Goal: Transaction & Acquisition: Purchase product/service

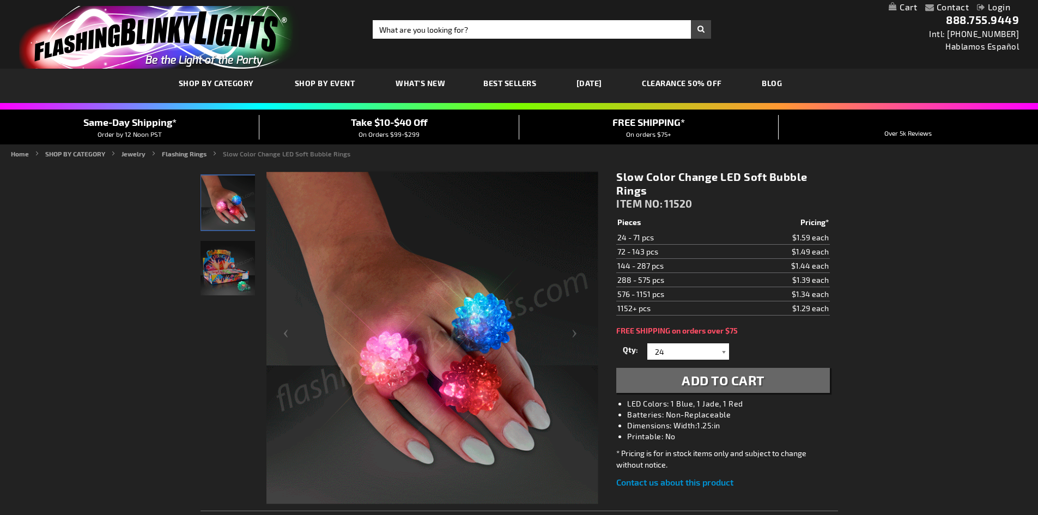
click at [722, 351] on div at bounding box center [723, 351] width 11 height 16
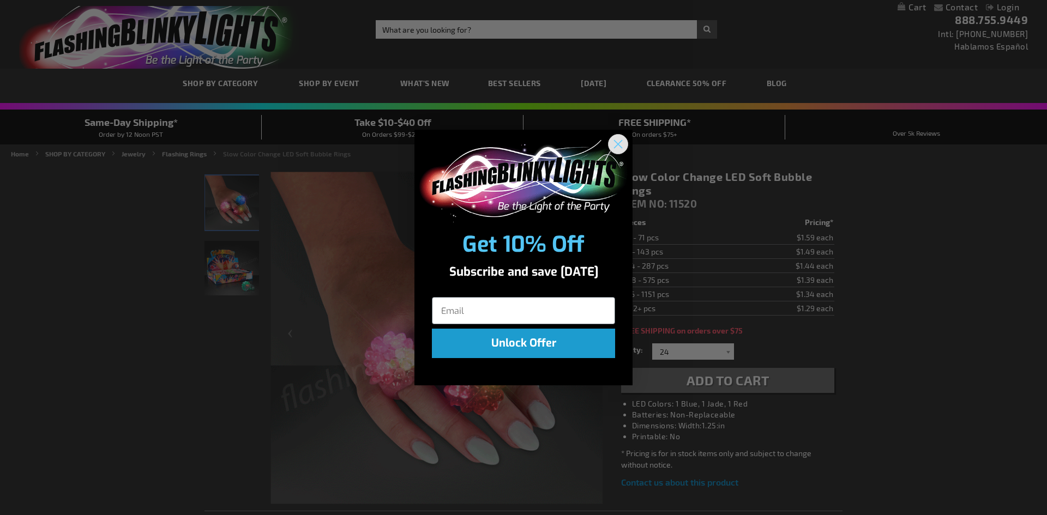
click at [621, 146] on circle "Close dialog" at bounding box center [618, 144] width 18 height 18
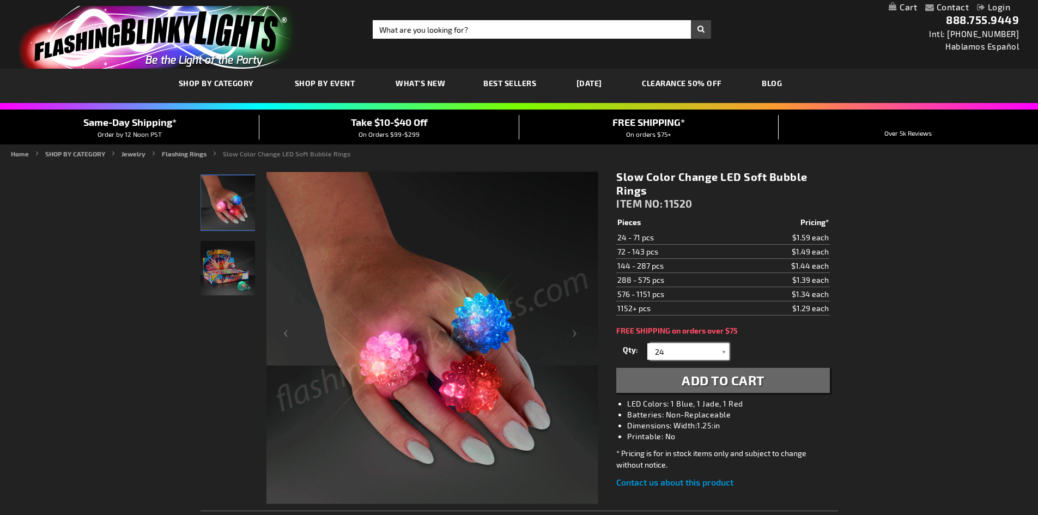
click at [695, 351] on input "24" at bounding box center [689, 351] width 79 height 16
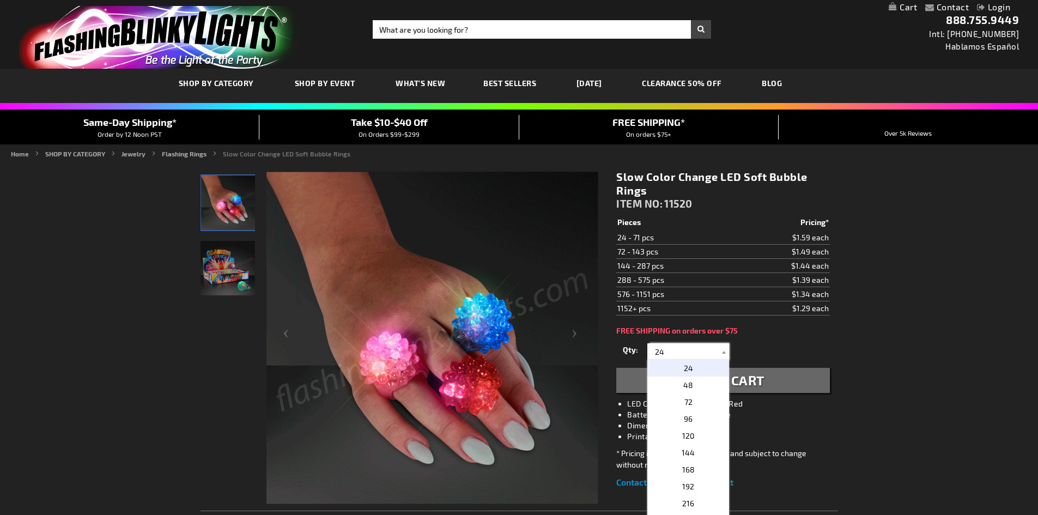
type input "2"
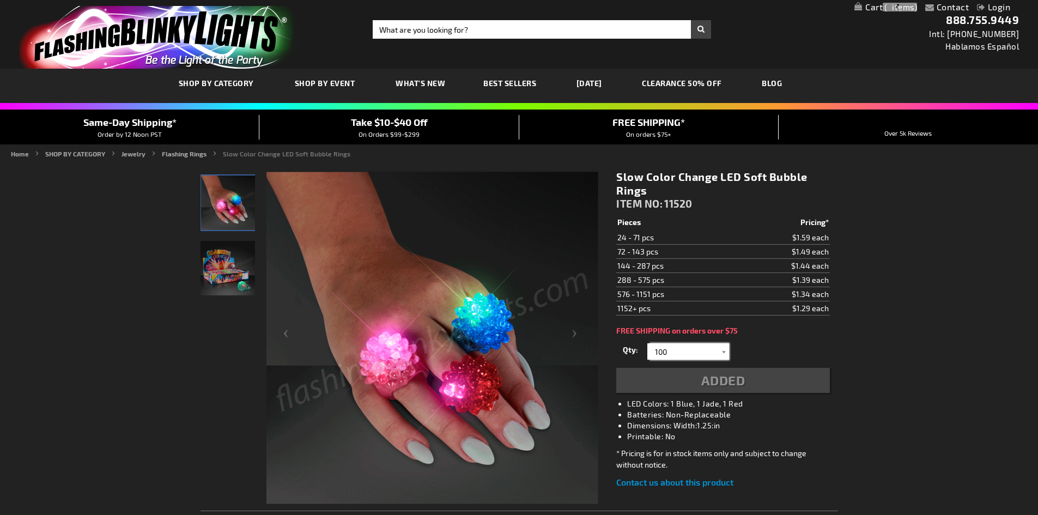
type input "100"
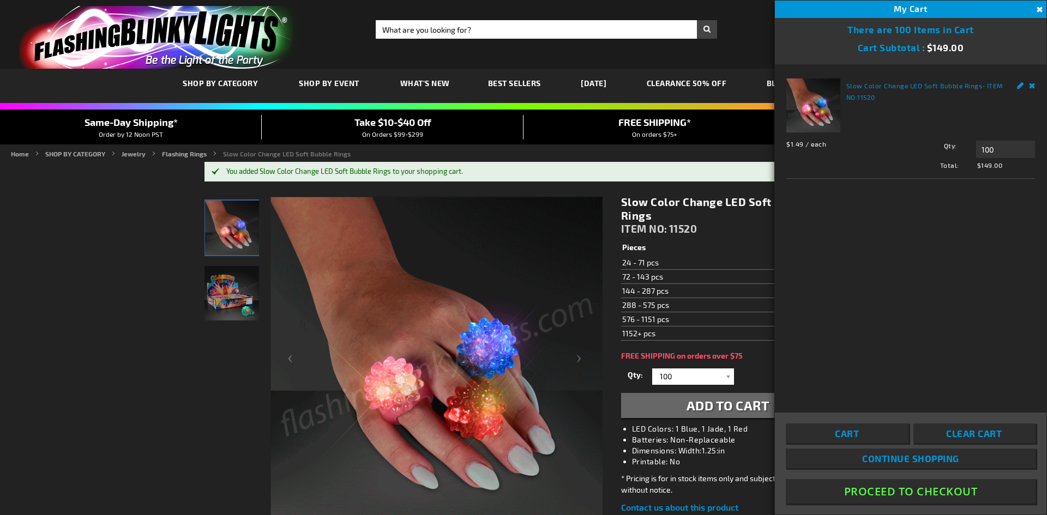
click at [931, 491] on button "Proceed To Checkout" at bounding box center [911, 491] width 250 height 25
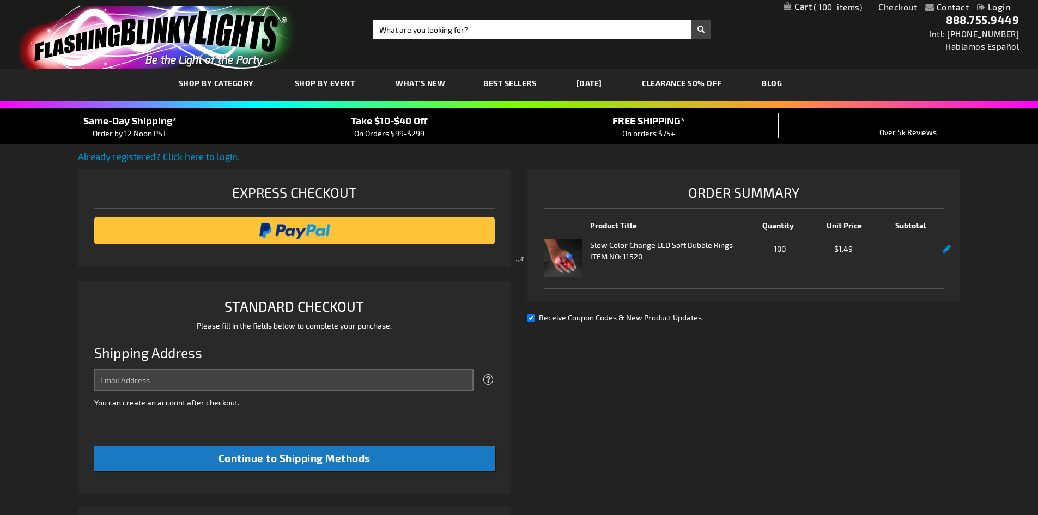
select select "US"
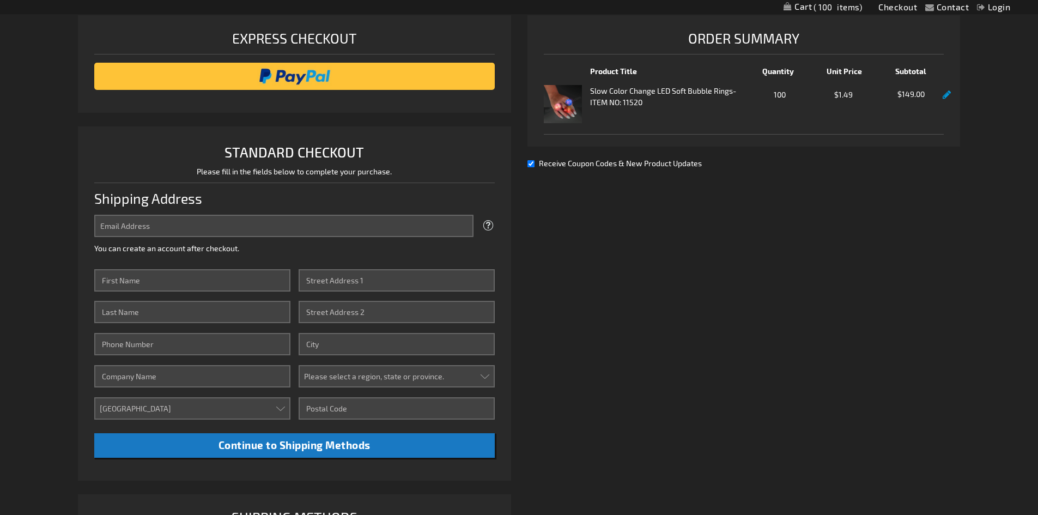
scroll to position [155, 0]
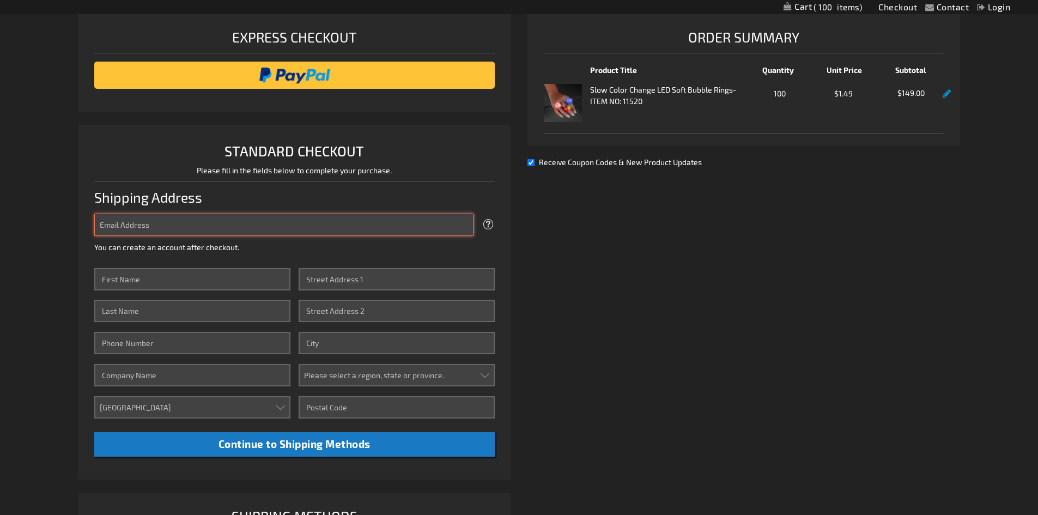
click at [343, 224] on input "Email Address" at bounding box center [283, 225] width 379 height 22
type input "laurynn@sullenbergeraviation.org"
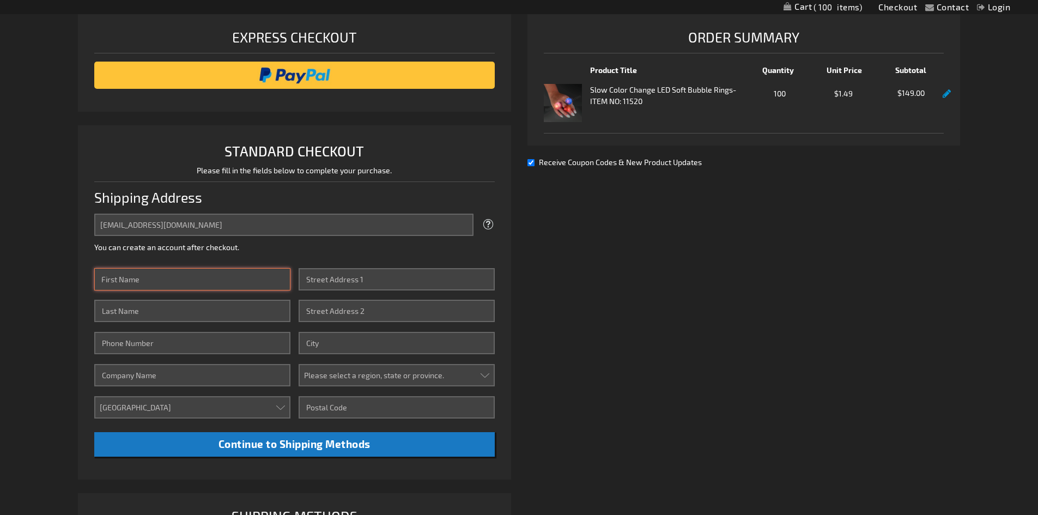
click at [227, 277] on input "First Name" at bounding box center [192, 279] width 196 height 22
type input "Laurynn"
type input "Furr"
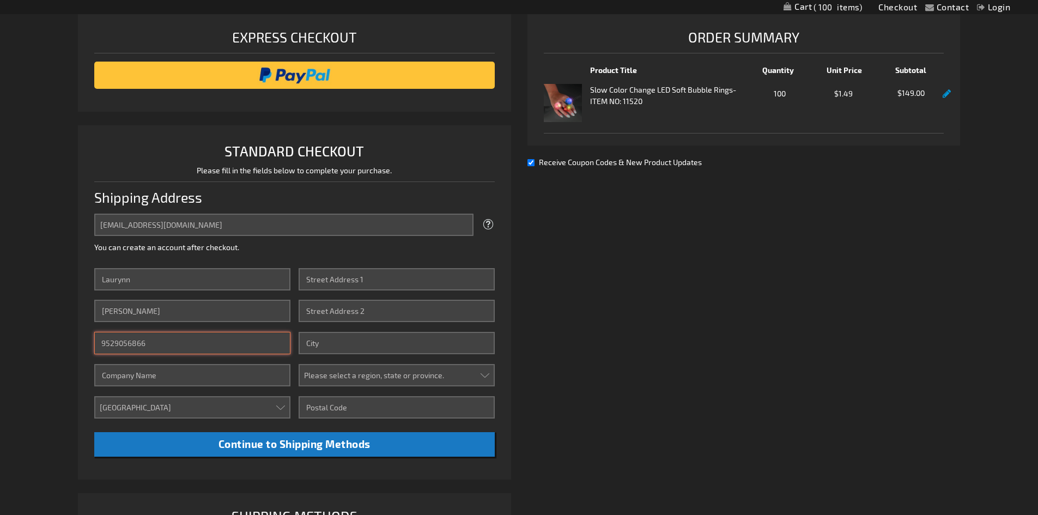
type input "9529056866"
type input "Sullenberger Aviation Museum"
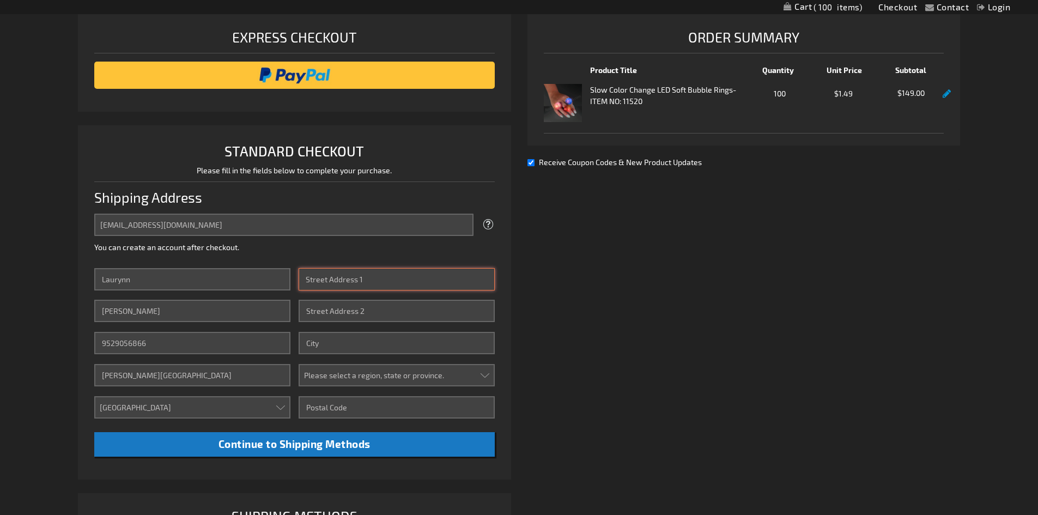
click at [336, 283] on input "Street Address: Line 1" at bounding box center [397, 279] width 196 height 22
type input "4108 Minuteman Way"
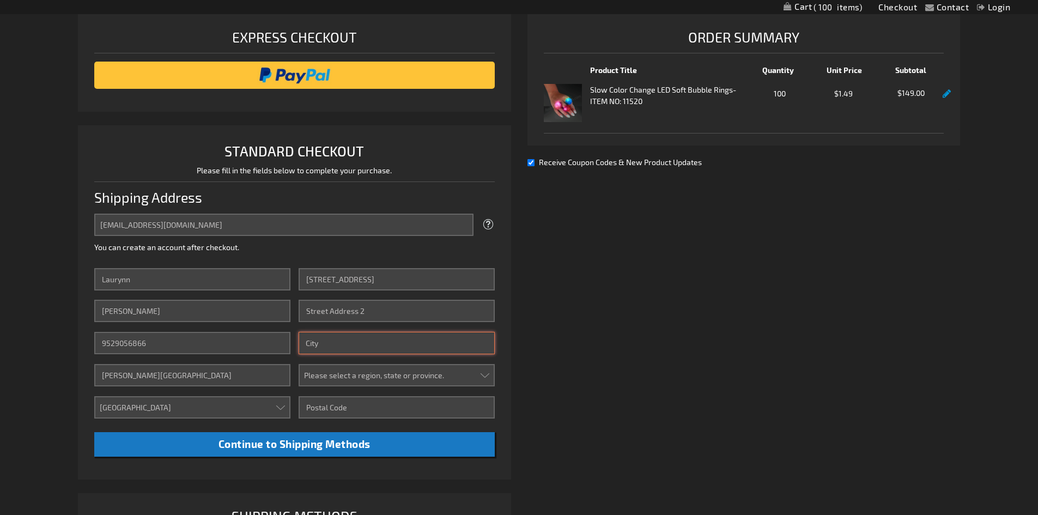
click at [325, 340] on input "City" at bounding box center [397, 343] width 196 height 22
type input "Charlotte"
click at [320, 370] on select "Please select a region, state or province. Alabama Alaska Arizona Arkansas Cali…" at bounding box center [397, 375] width 196 height 22
select select "44"
click at [299, 364] on select "Please select a region, state or province. Alabama Alaska Arizona Arkansas Cali…" at bounding box center [397, 375] width 196 height 22
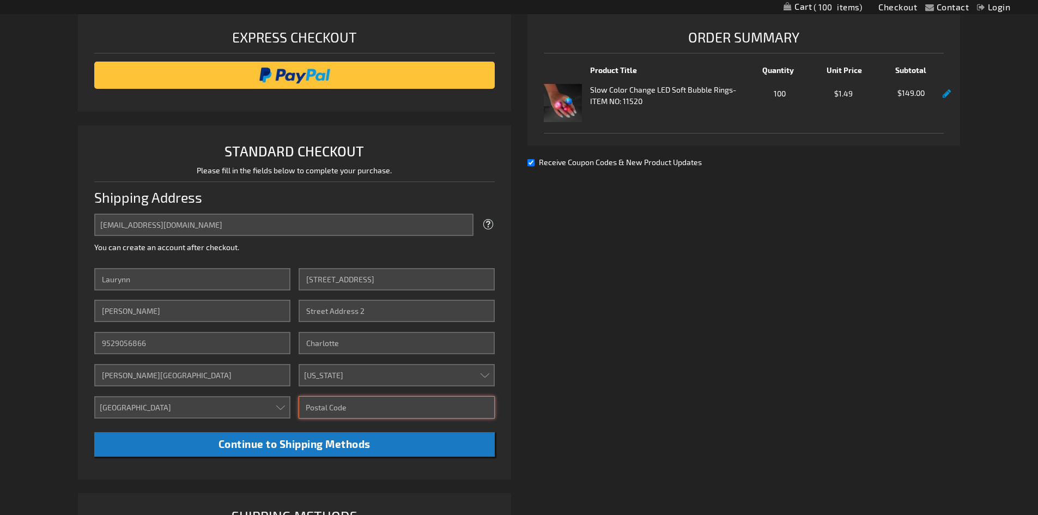
click at [342, 399] on input "Zip/Postal Code" at bounding box center [397, 407] width 196 height 22
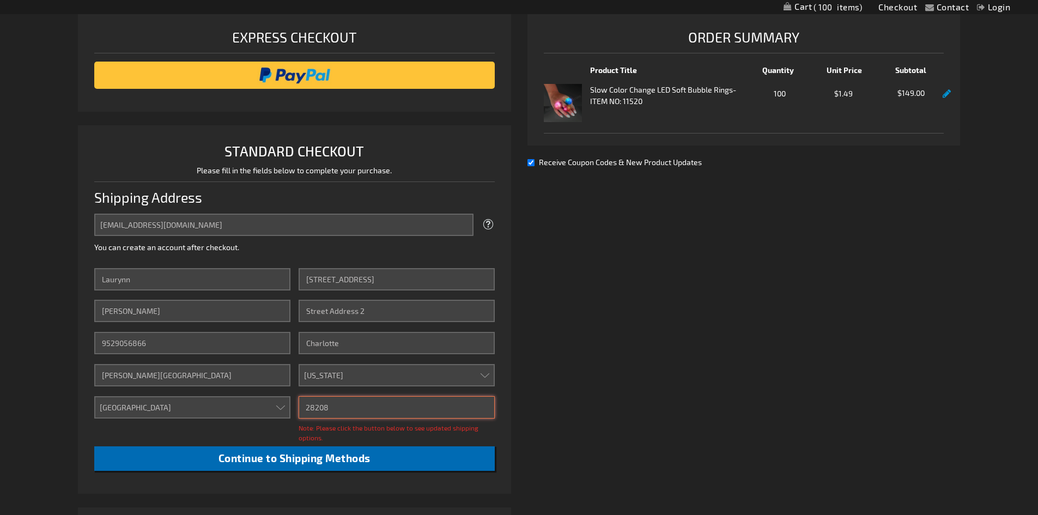
type input "28208"
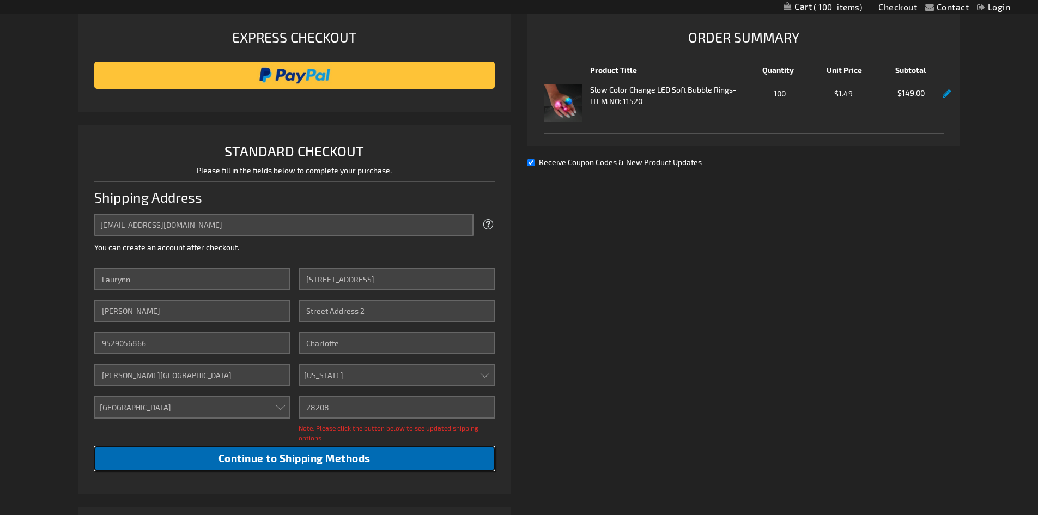
click at [351, 457] on span "Continue to Shipping Methods" at bounding box center [295, 458] width 152 height 13
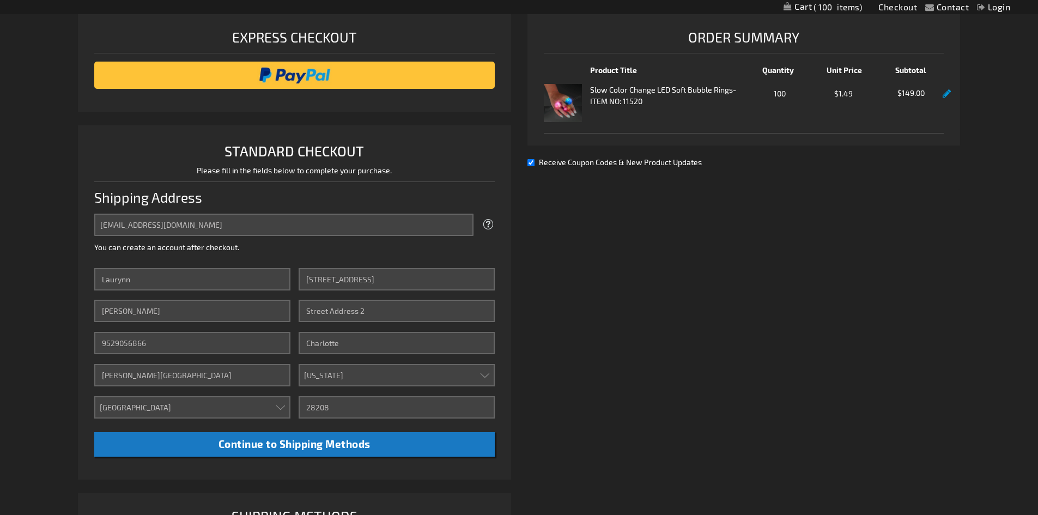
click at [531, 160] on input "Receive Coupon Codes & New Product Updates" at bounding box center [531, 162] width 7 height 7
checkbox input "false"
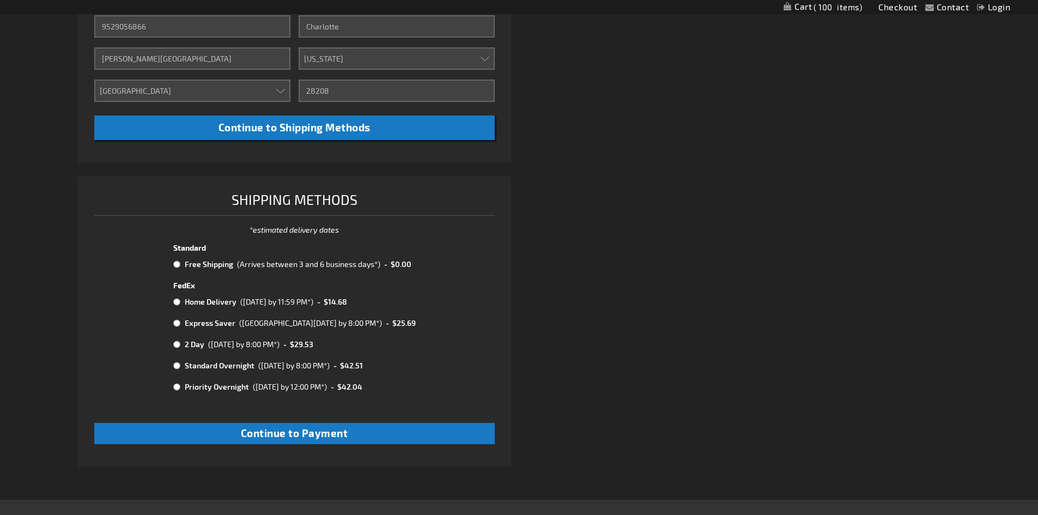
scroll to position [473, 0]
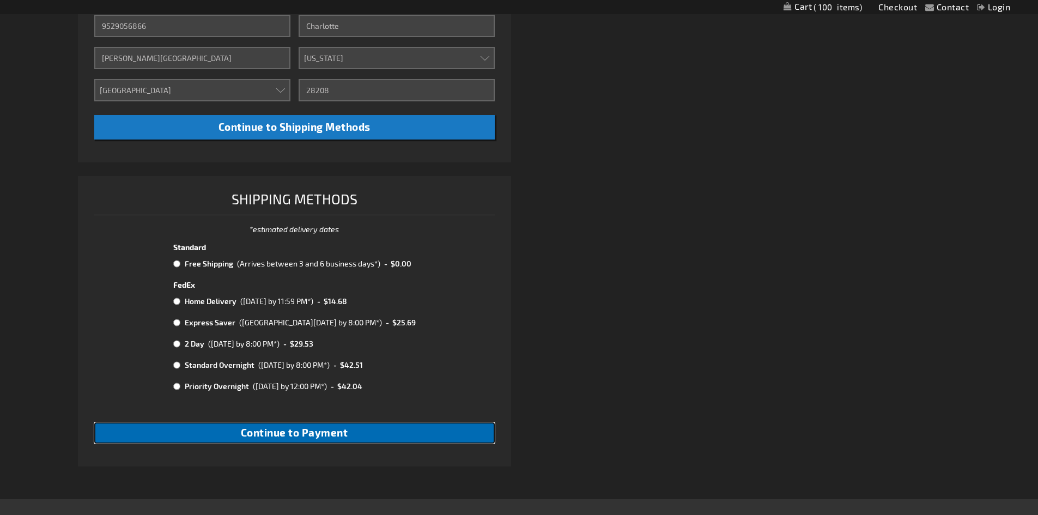
click at [342, 436] on span "Continue to Payment" at bounding box center [294, 432] width 107 height 13
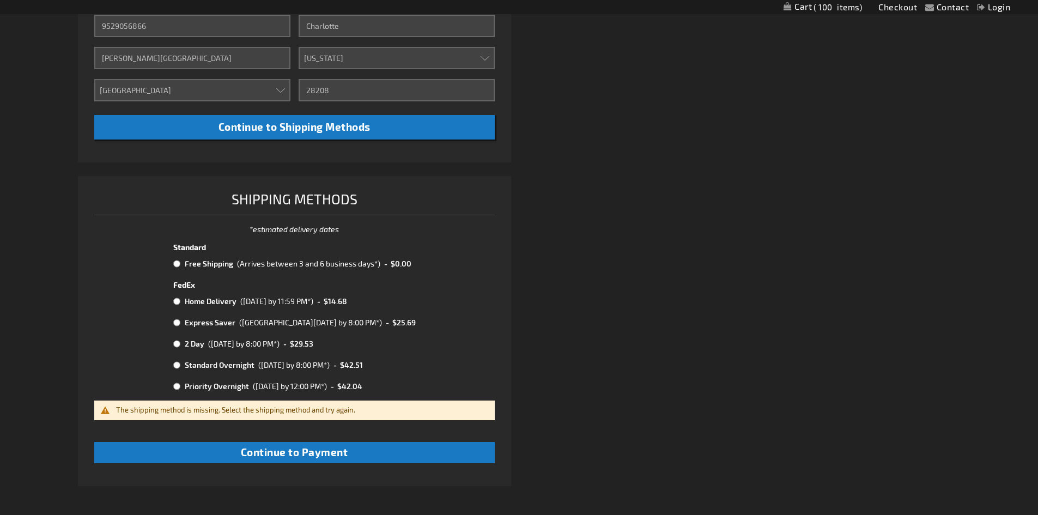
click at [174, 264] on input "radio" at bounding box center [176, 263] width 7 height 9
radio input "true"
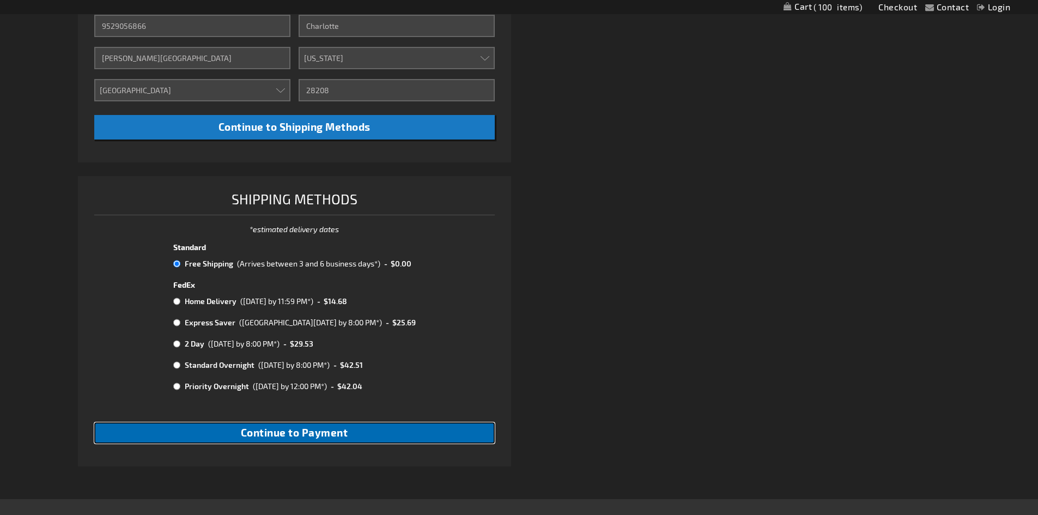
click at [319, 437] on span "Continue to Payment" at bounding box center [294, 432] width 107 height 13
checkbox input "true"
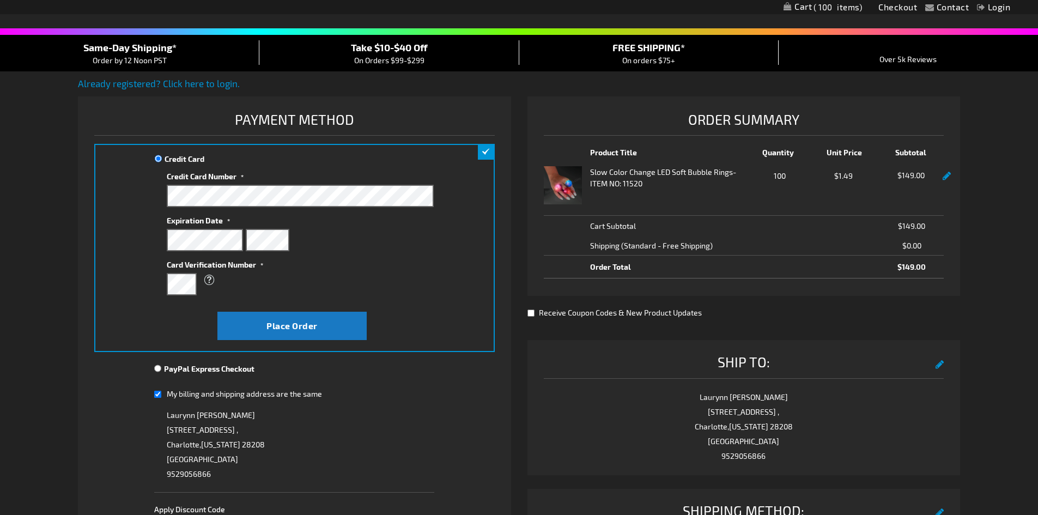
scroll to position [73, 0]
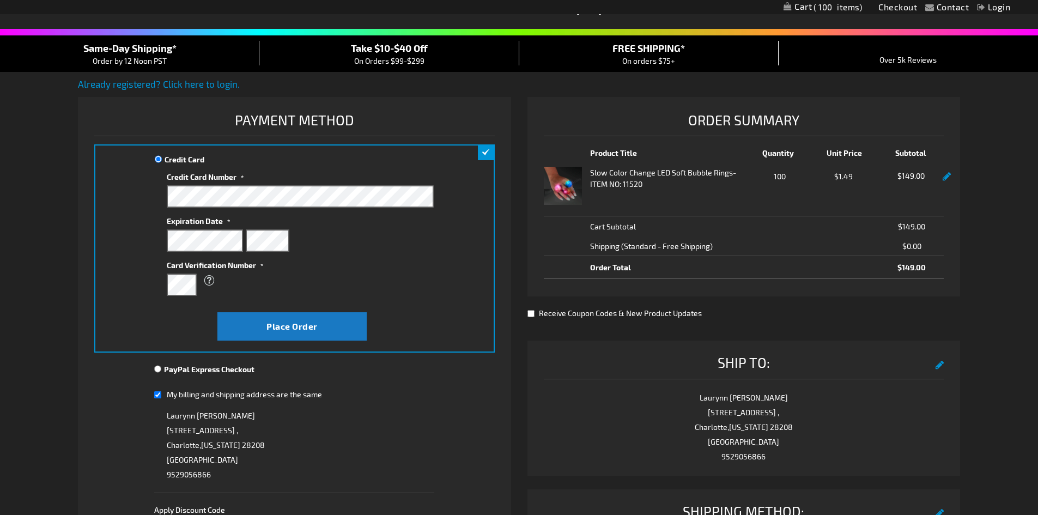
click at [558, 179] on img at bounding box center [563, 186] width 38 height 38
click at [611, 176] on strong "Slow Color Change LED Soft Bubble Rings" at bounding box center [661, 172] width 143 height 11
